Goal: Transaction & Acquisition: Purchase product/service

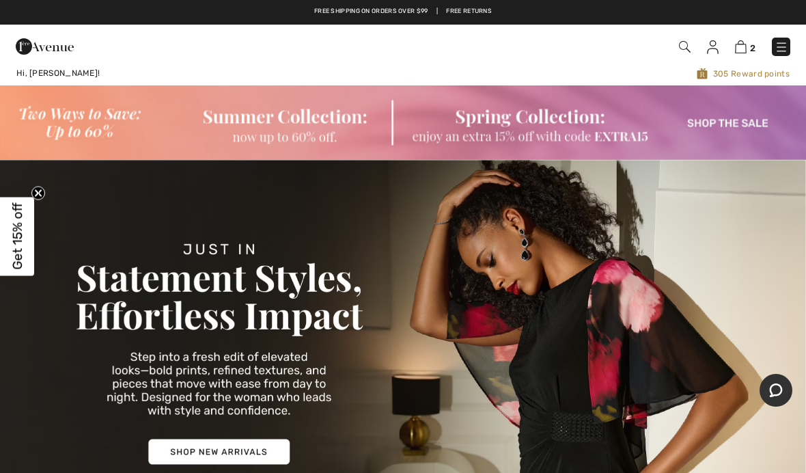
click at [298, 141] on img at bounding box center [403, 122] width 806 height 74
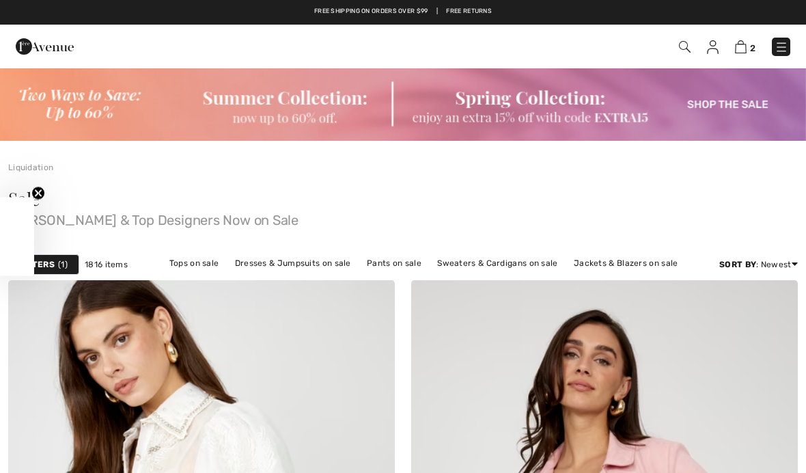
checkbox input "true"
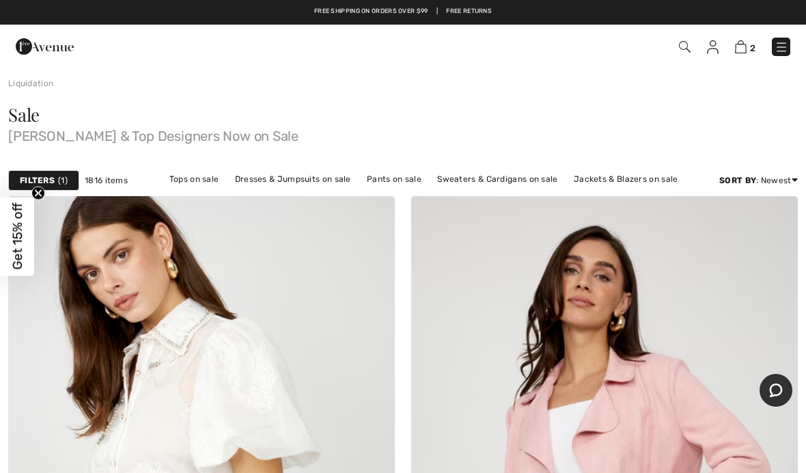
scroll to position [83, 0]
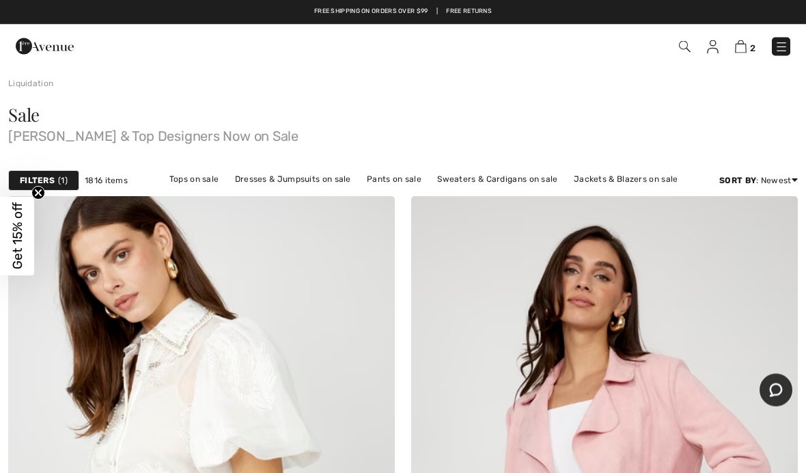
click at [52, 182] on strong "Filters" at bounding box center [37, 181] width 35 height 12
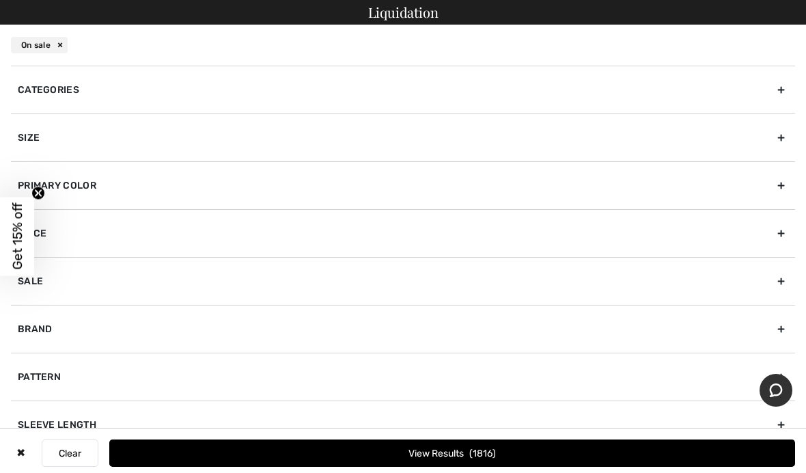
click at [433, 151] on div "Size" at bounding box center [403, 137] width 784 height 48
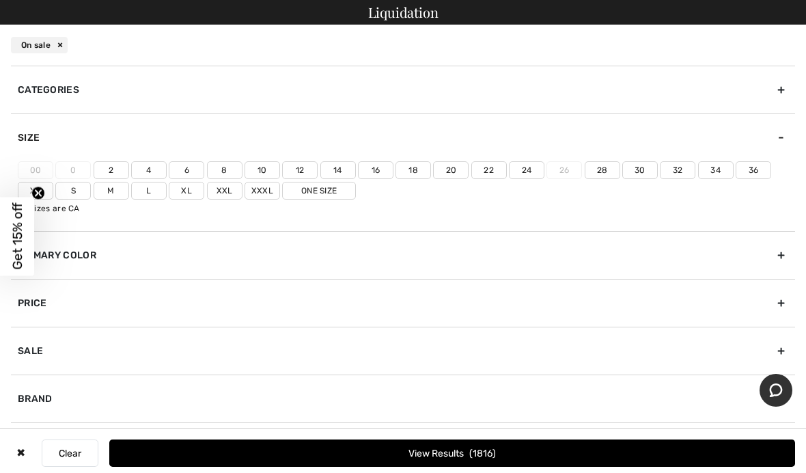
click at [268, 167] on label "10" at bounding box center [263, 170] width 36 height 18
click at [0, 0] on input"] "10" at bounding box center [0, 0] width 0 height 0
click at [111, 191] on label "M" at bounding box center [112, 191] width 36 height 18
click at [0, 0] on input"] "M" at bounding box center [0, 0] width 0 height 0
click at [150, 194] on label "L" at bounding box center [149, 191] width 36 height 18
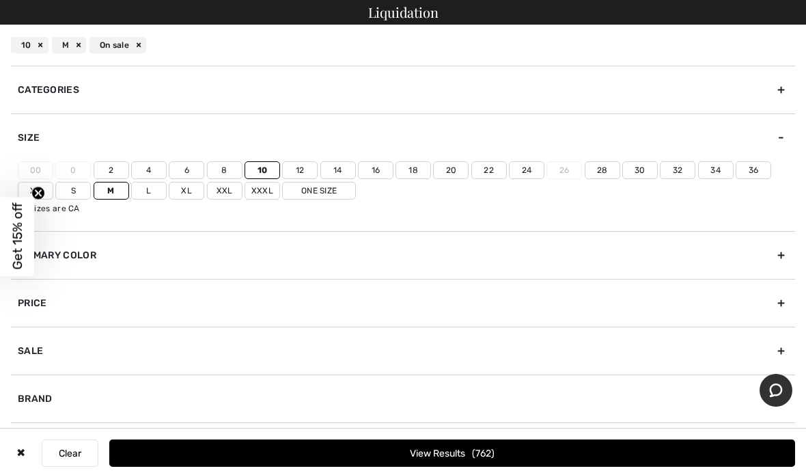
click at [0, 0] on input"] "L" at bounding box center [0, 0] width 0 height 0
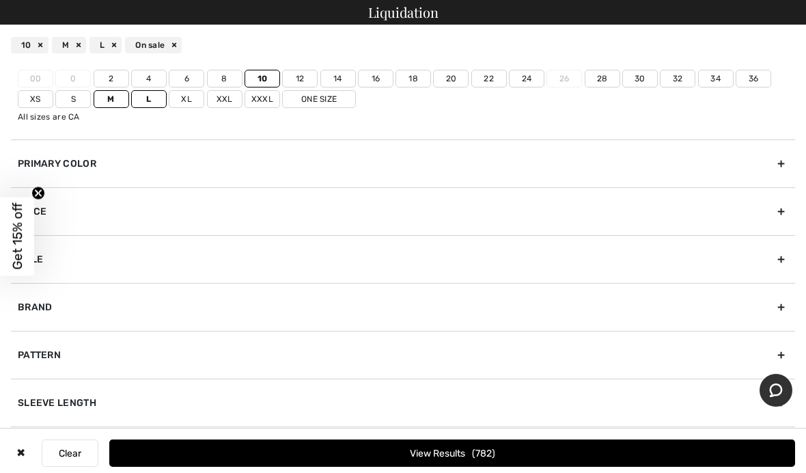
scroll to position [95, 0]
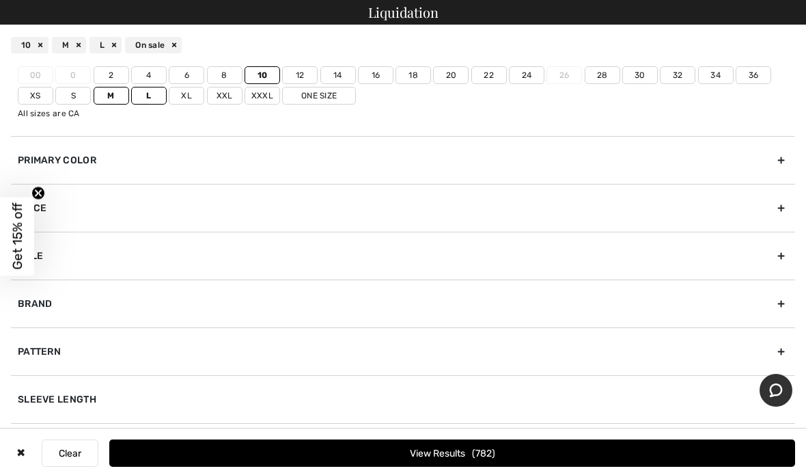
click at [508, 459] on button "View Results 782" at bounding box center [452, 452] width 686 height 27
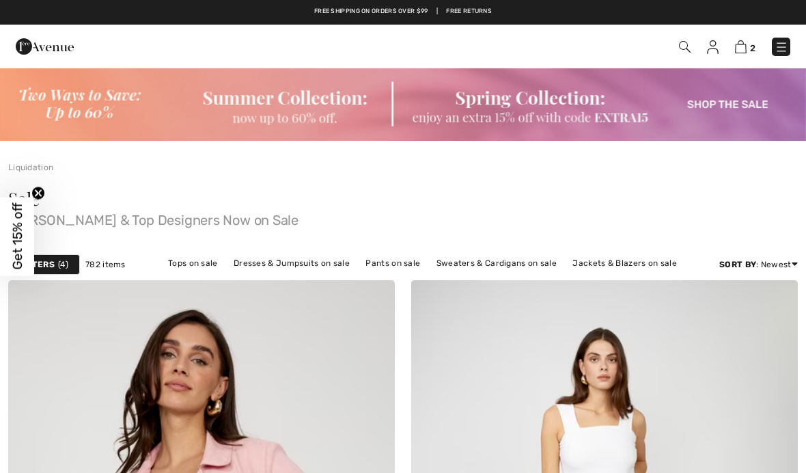
checkbox input "true"
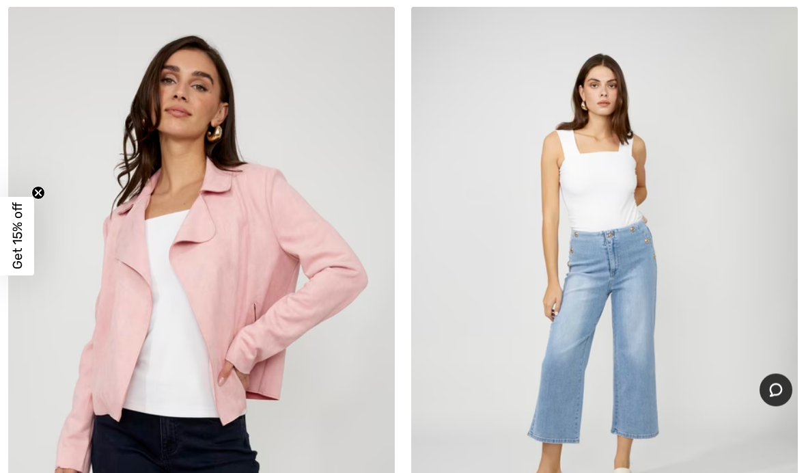
scroll to position [274, 0]
click at [288, 247] on img at bounding box center [201, 296] width 387 height 580
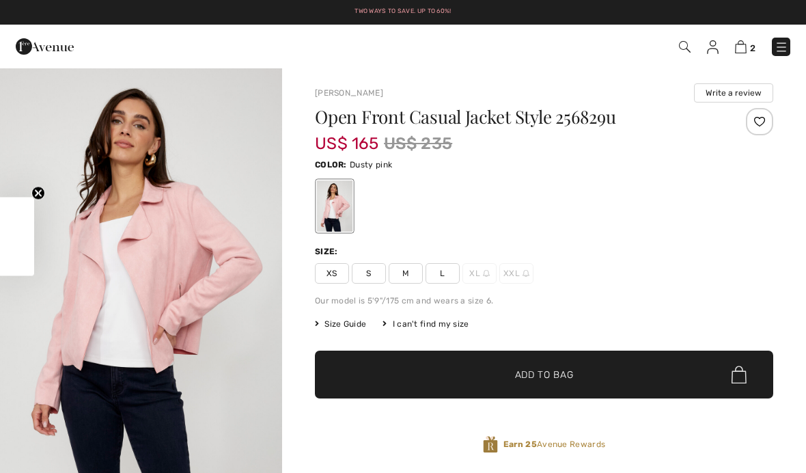
checkbox input "true"
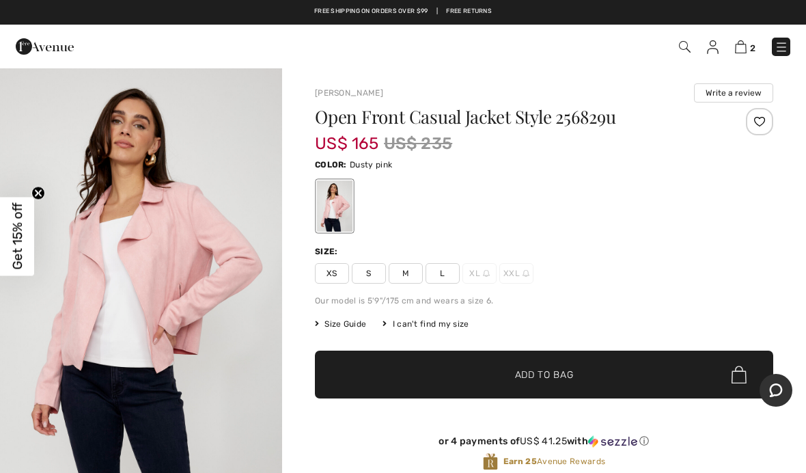
scroll to position [18, 0]
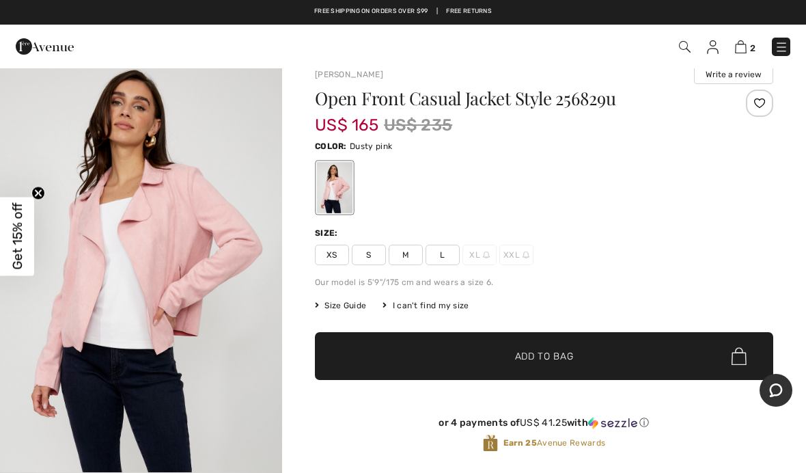
click at [197, 239] on img "1 / 4" at bounding box center [141, 261] width 282 height 424
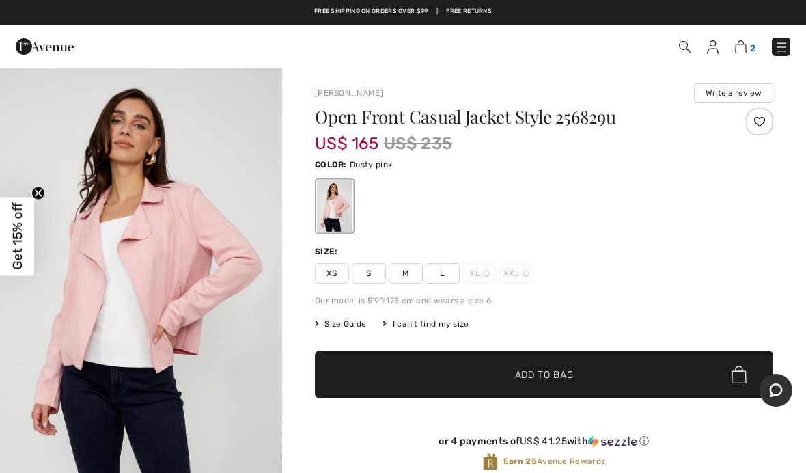
click at [743, 53] on img at bounding box center [741, 46] width 12 height 13
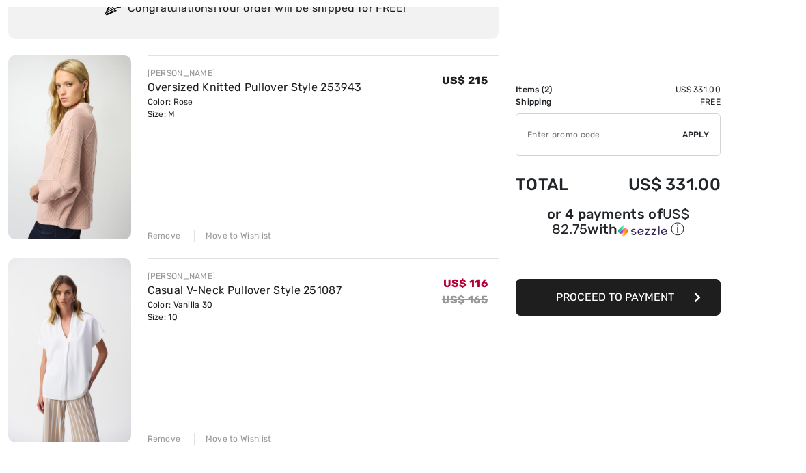
scroll to position [107, 0]
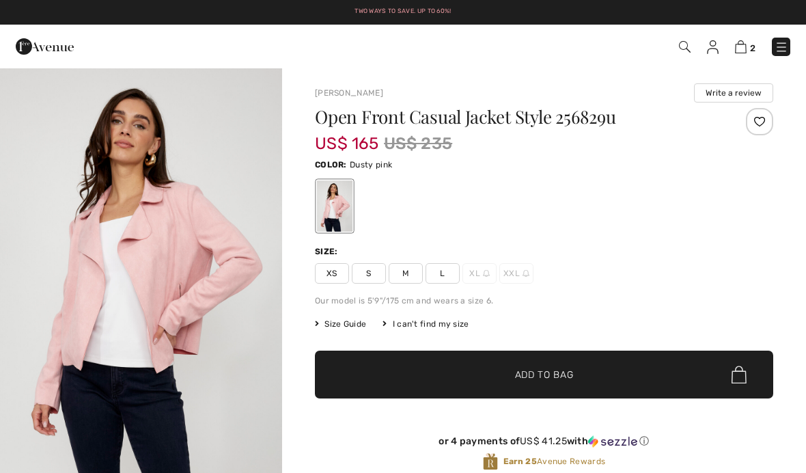
checkbox input "true"
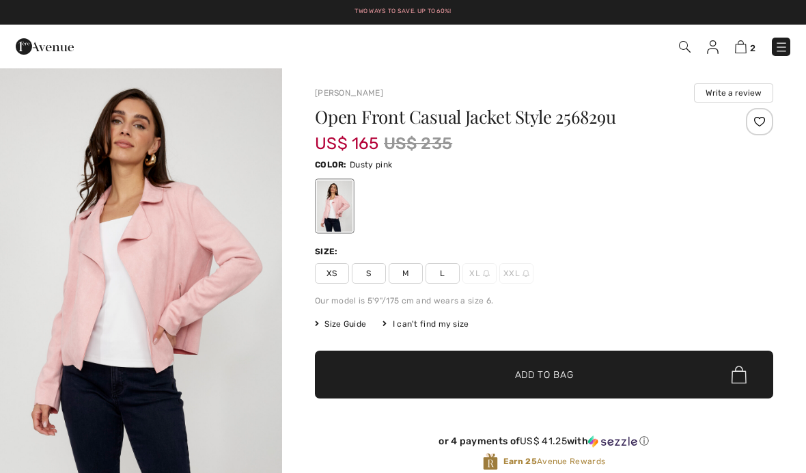
checkbox input "true"
